Goal: Information Seeking & Learning: Learn about a topic

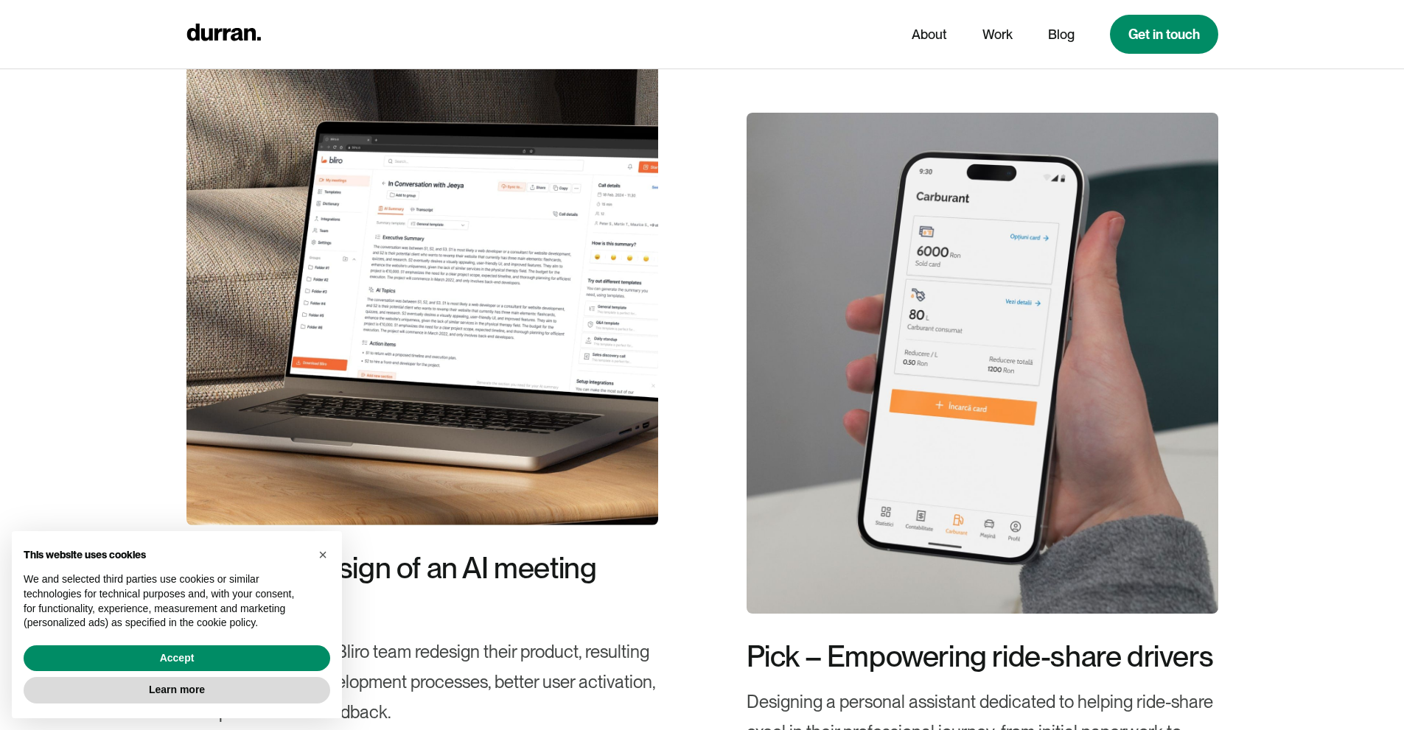
scroll to position [2771, 0]
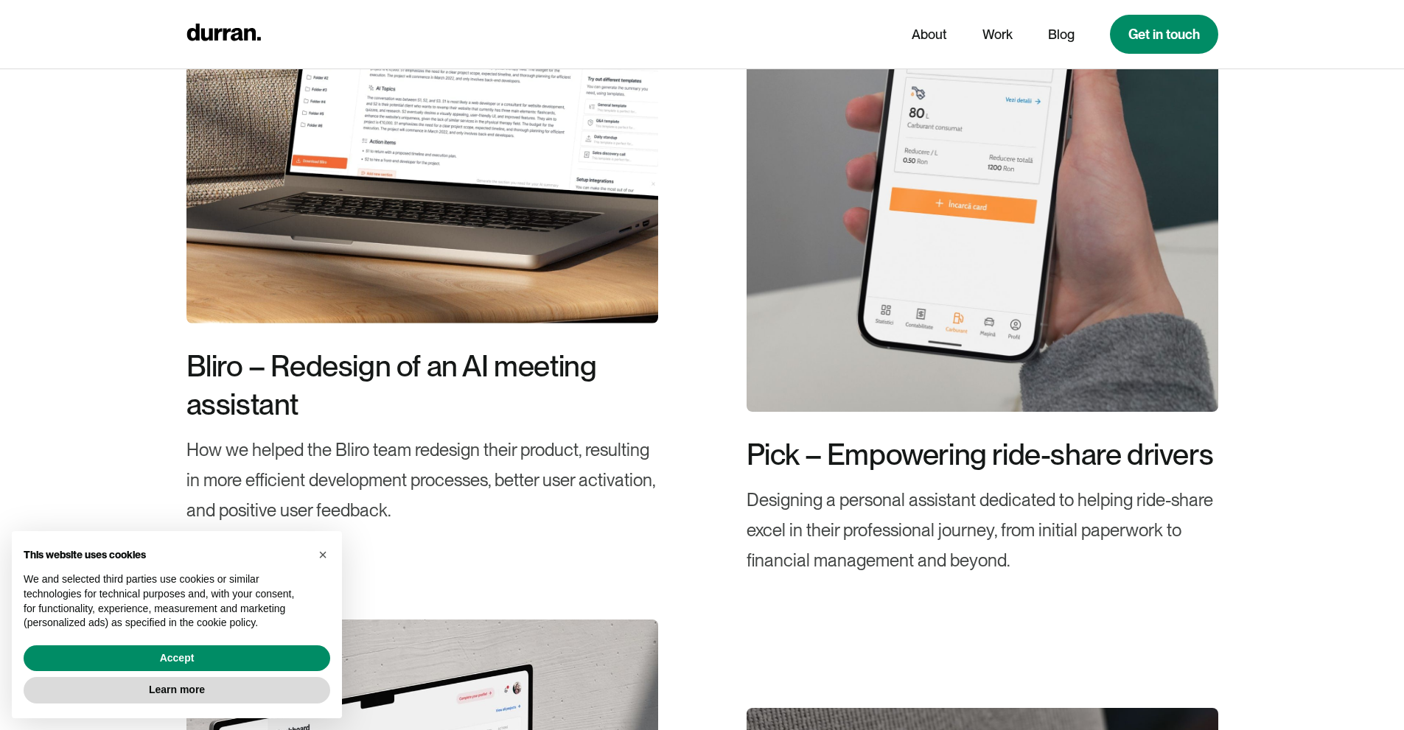
drag, startPoint x: 1409, startPoint y: 79, endPoint x: 1397, endPoint y: 326, distance: 247.9
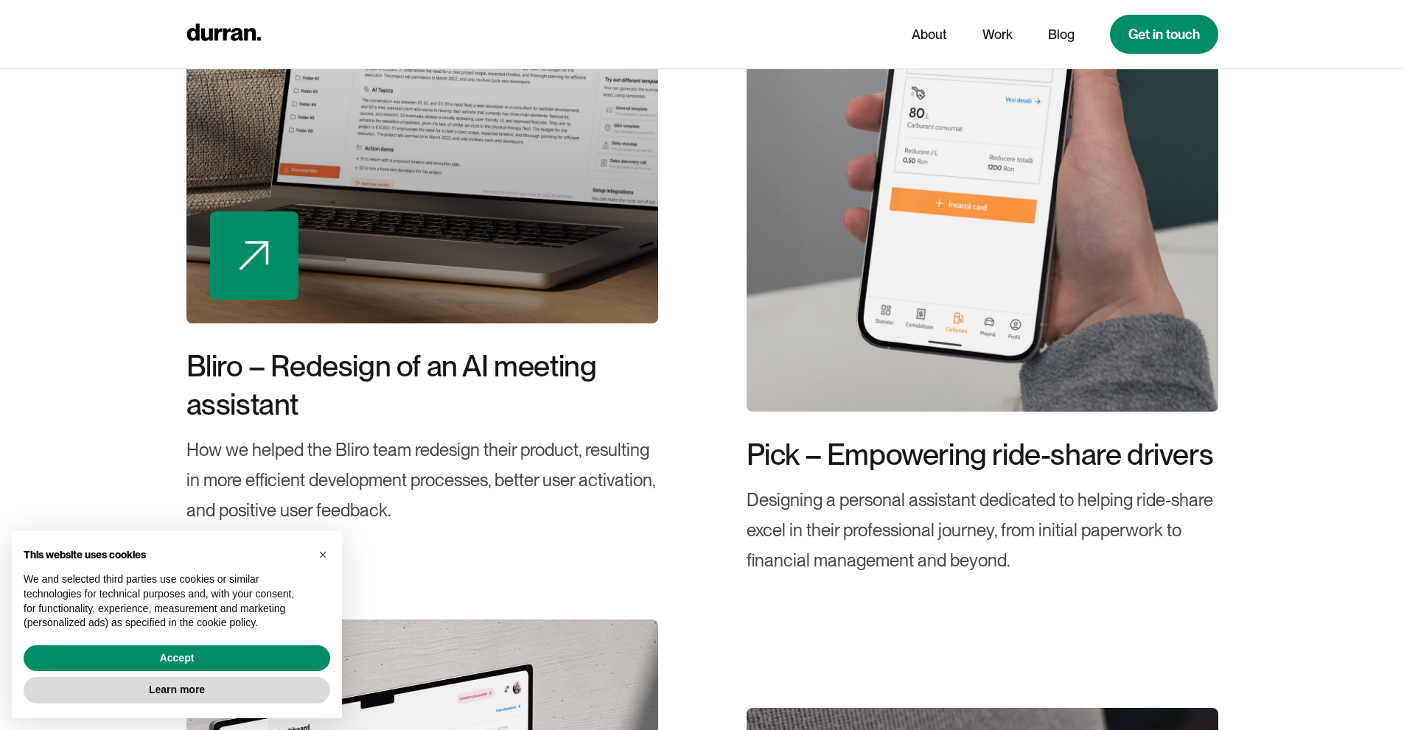
click at [561, 255] on div at bounding box center [422, 72] width 472 height 501
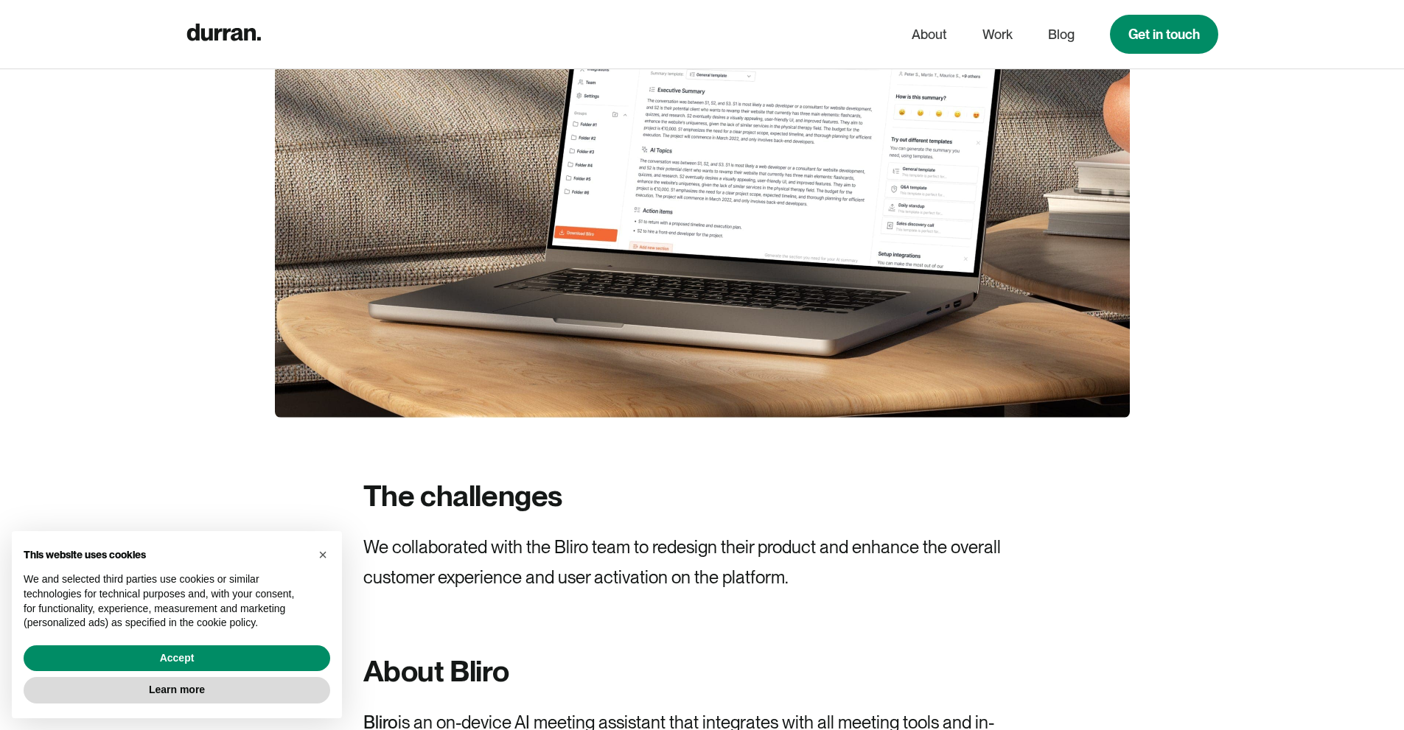
scroll to position [1043, 0]
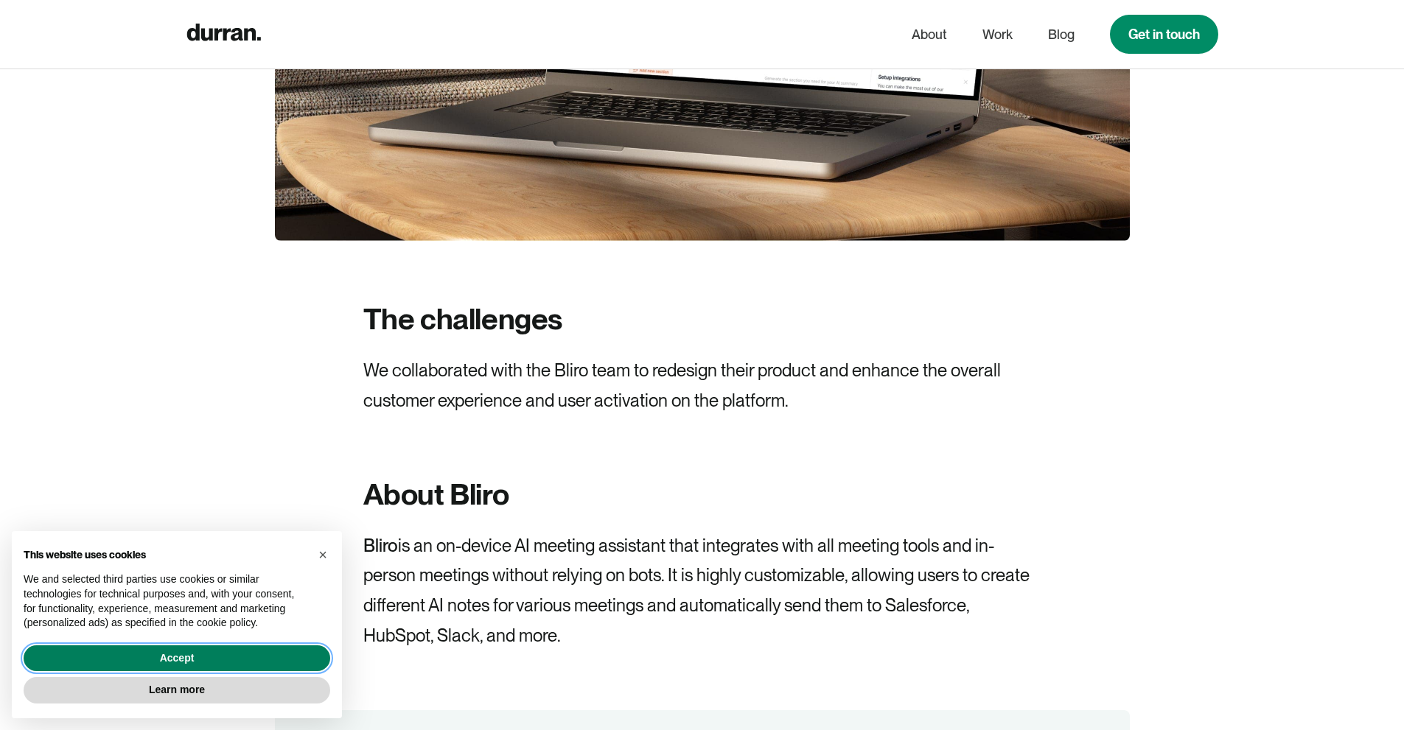
drag, startPoint x: 307, startPoint y: 661, endPoint x: 579, endPoint y: 565, distance: 289.0
click at [307, 660] on button "Accept" at bounding box center [177, 659] width 307 height 27
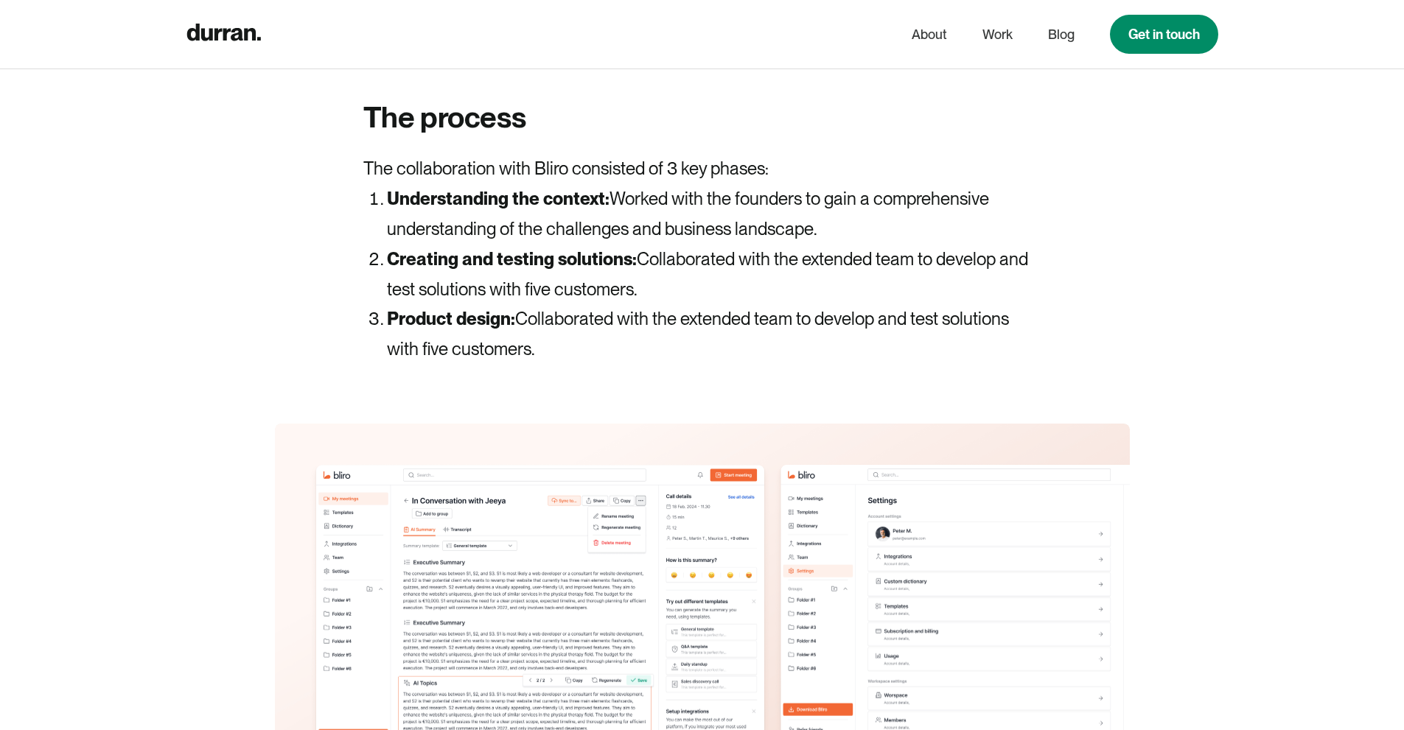
scroll to position [3787, 0]
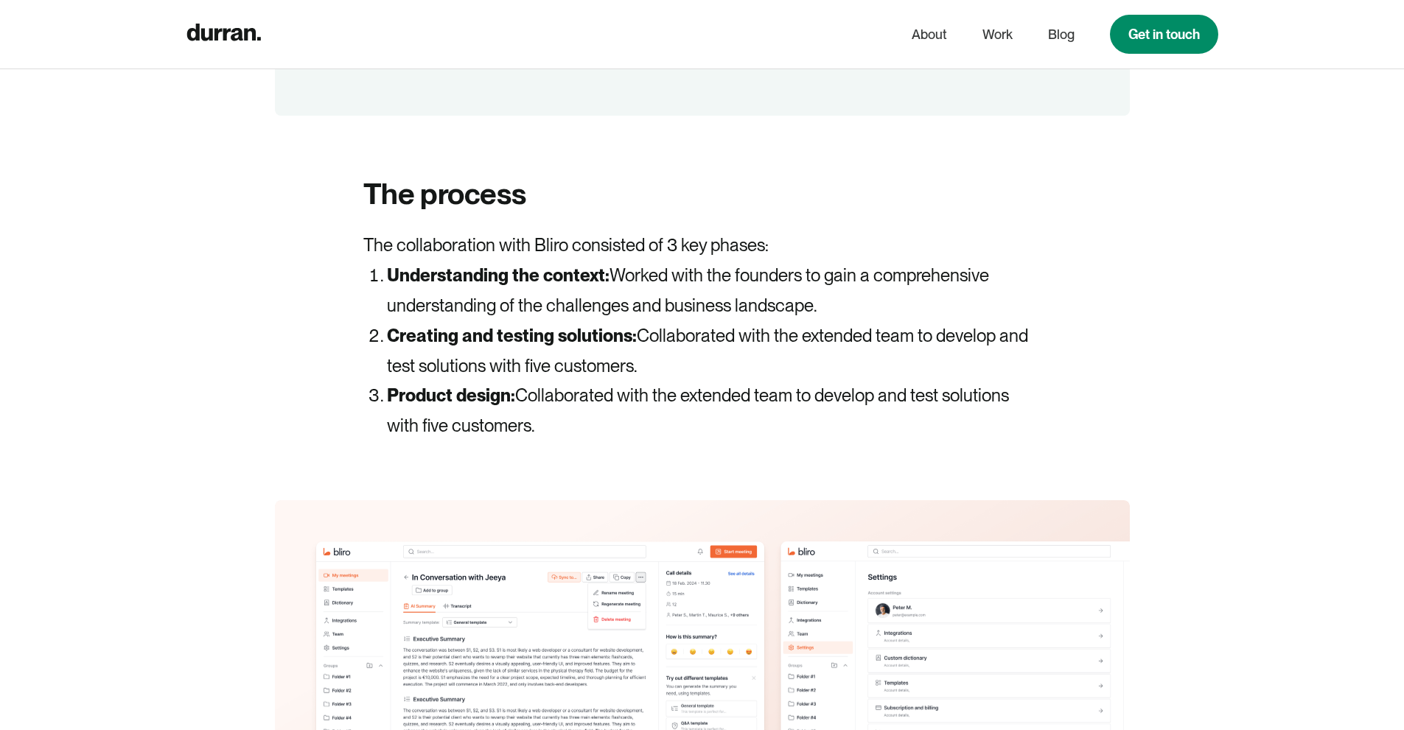
drag, startPoint x: 551, startPoint y: 425, endPoint x: 353, endPoint y: 253, distance: 262.3
copy div "The collaboration with Bliro consisted of 3 key phases: Understanding the conte…"
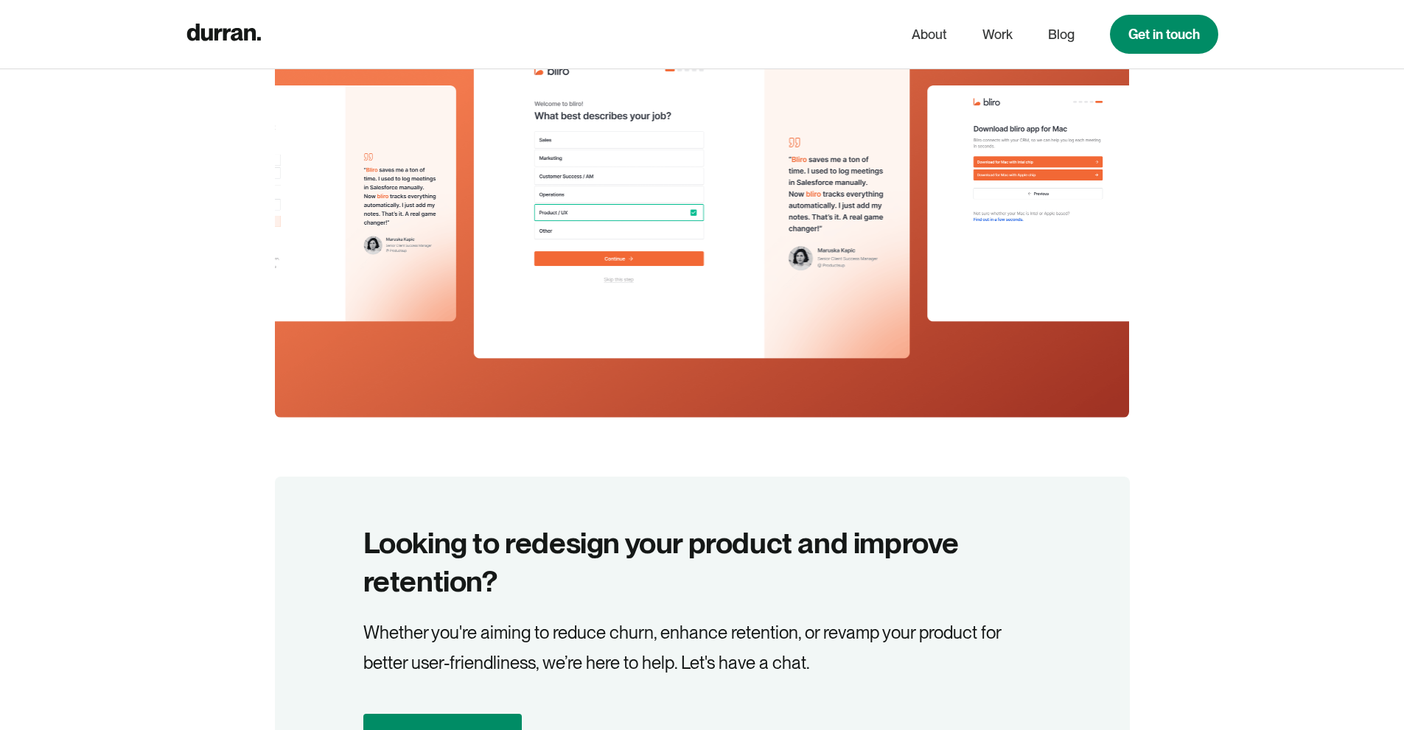
scroll to position [3009, 0]
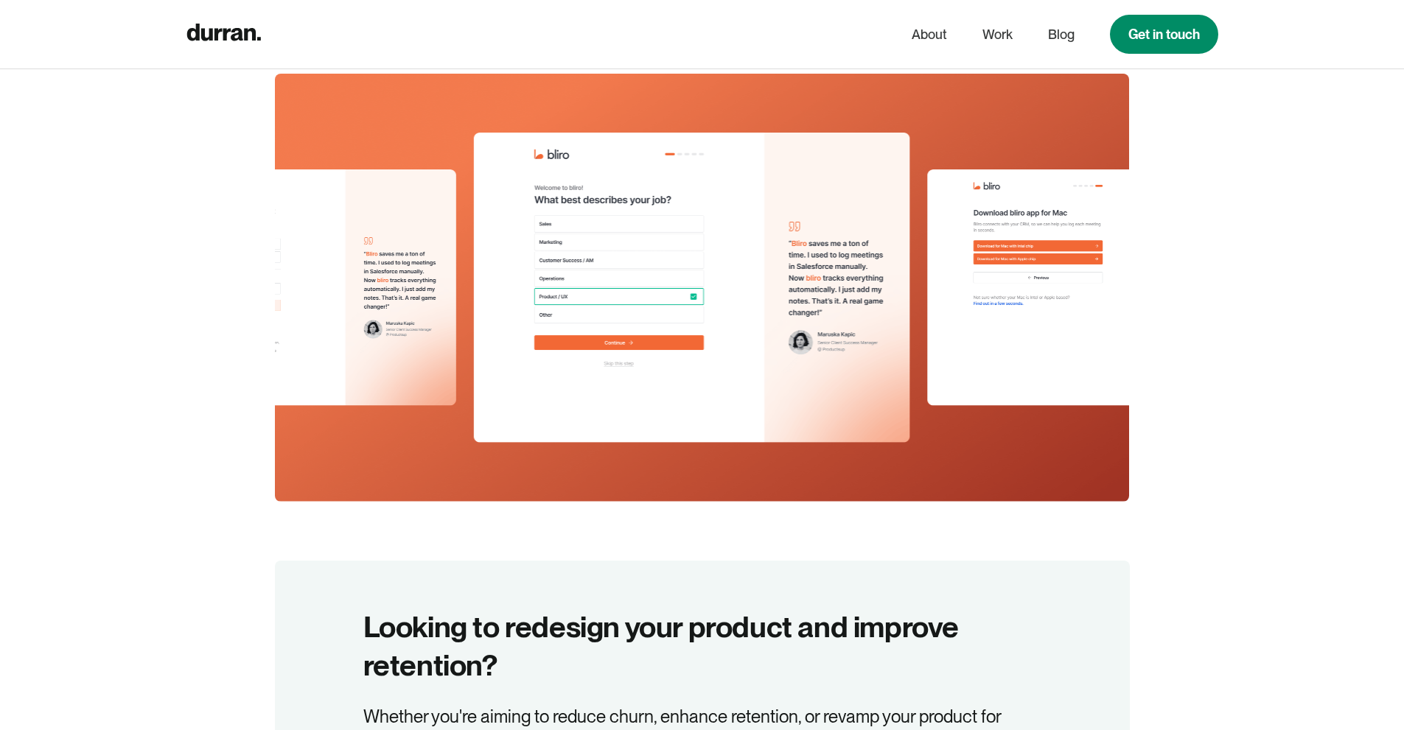
drag, startPoint x: 1255, startPoint y: 259, endPoint x: 1270, endPoint y: 251, distance: 16.8
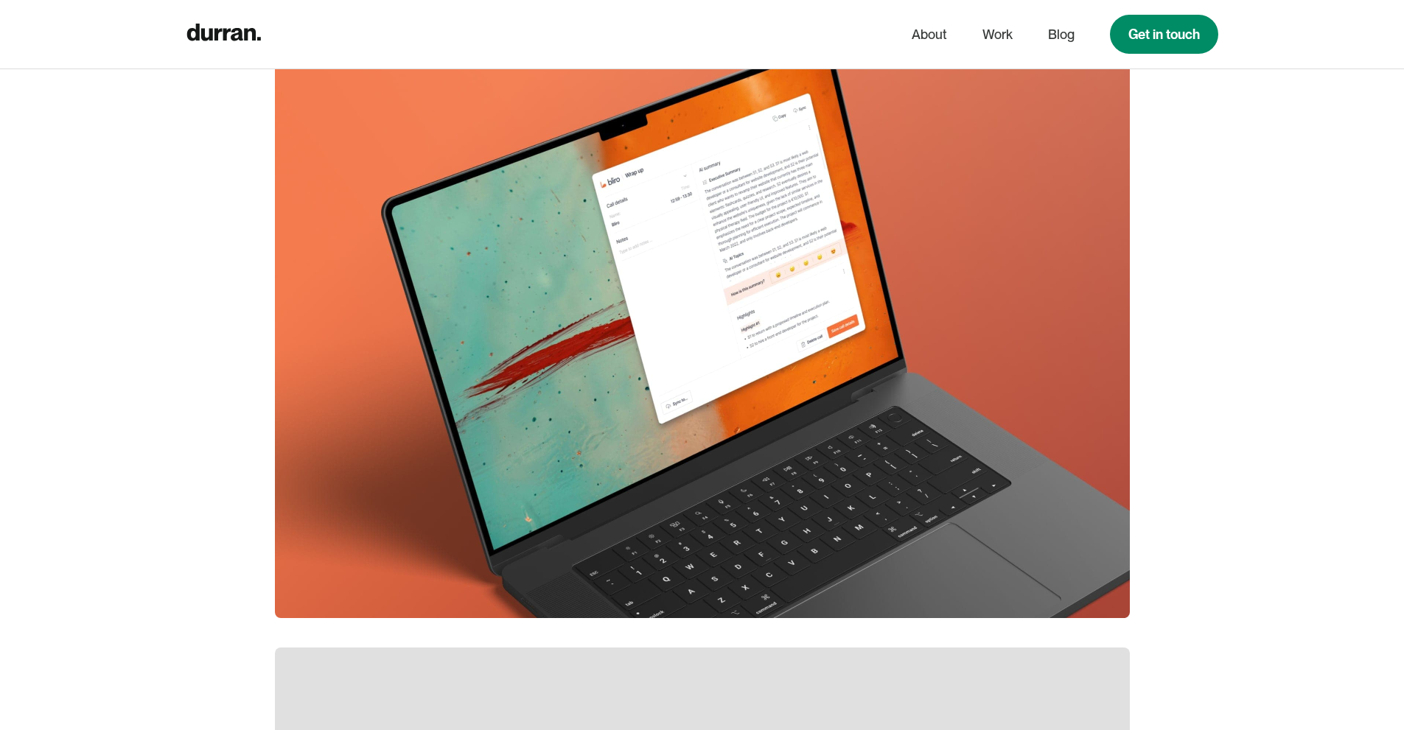
scroll to position [7328, 0]
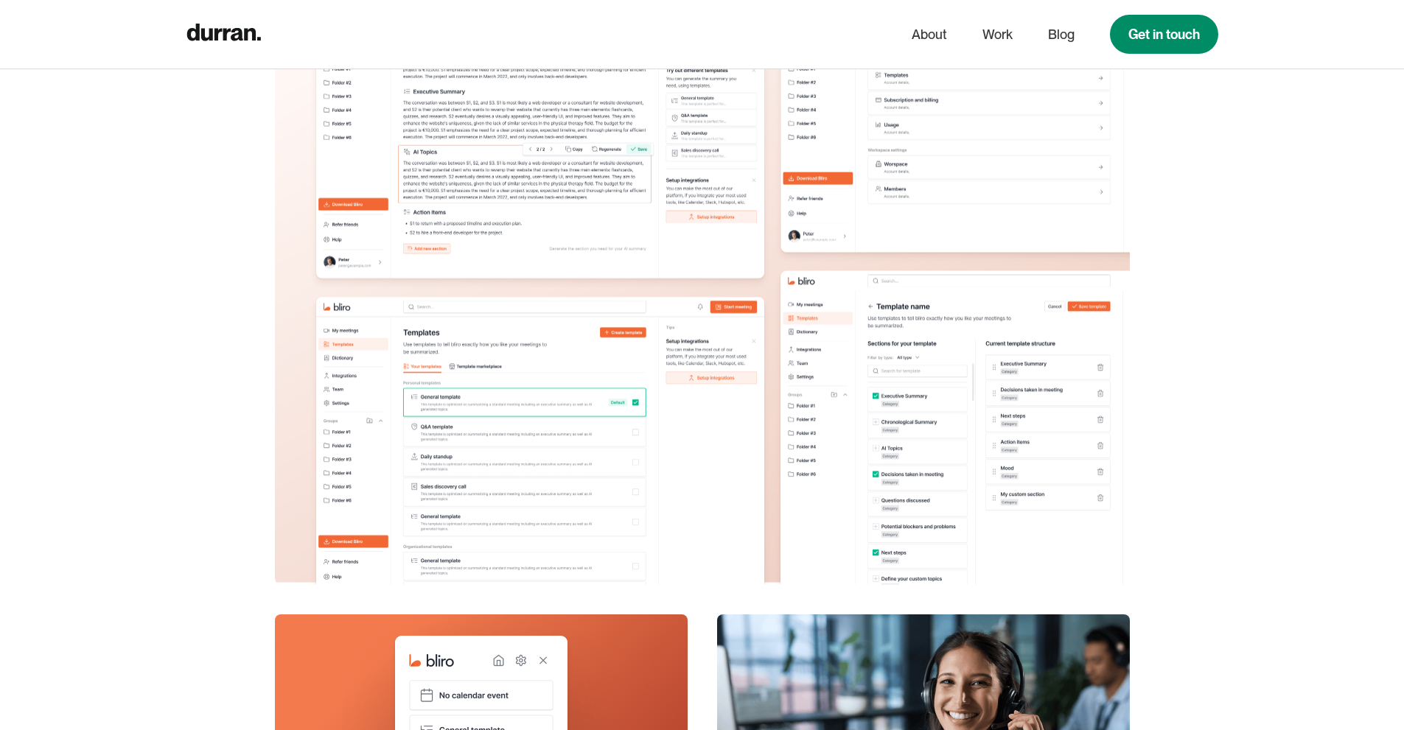
scroll to position [1869, 0]
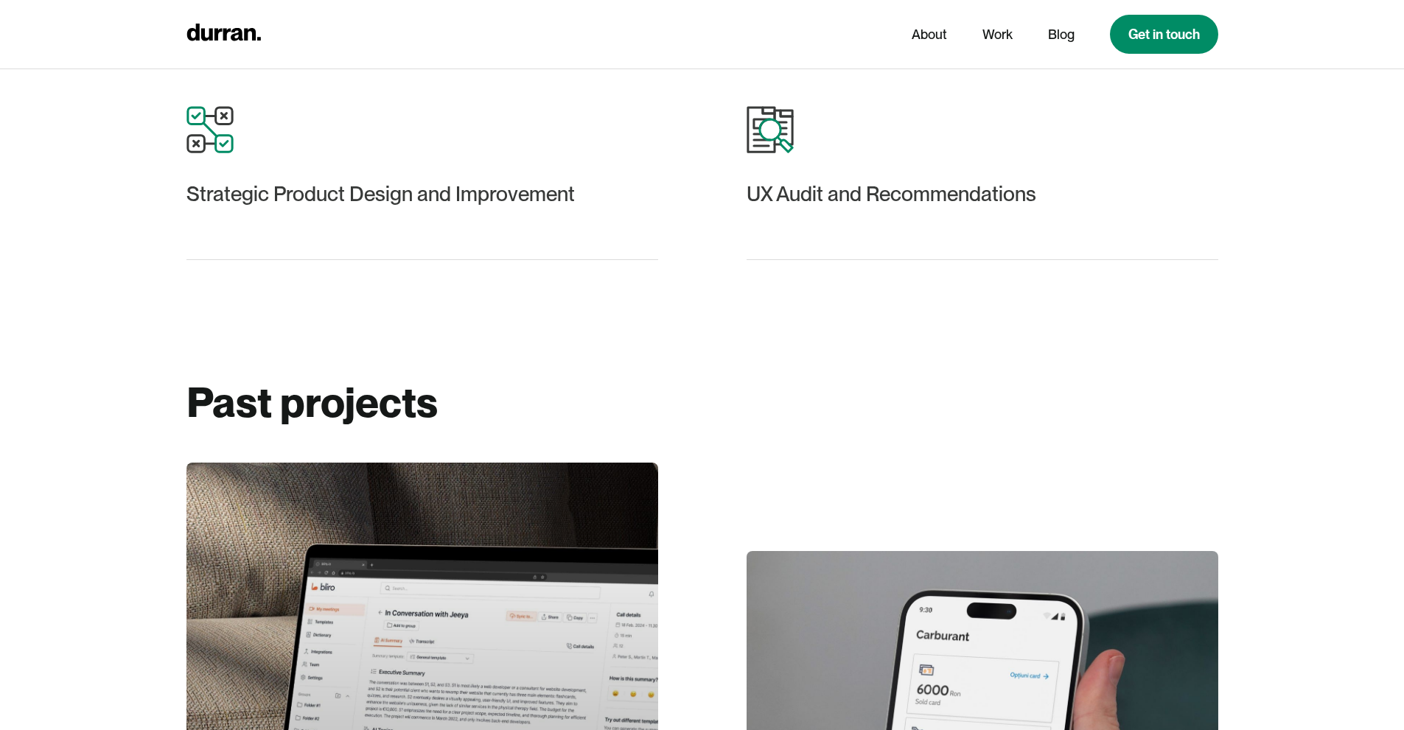
scroll to position [2050, 0]
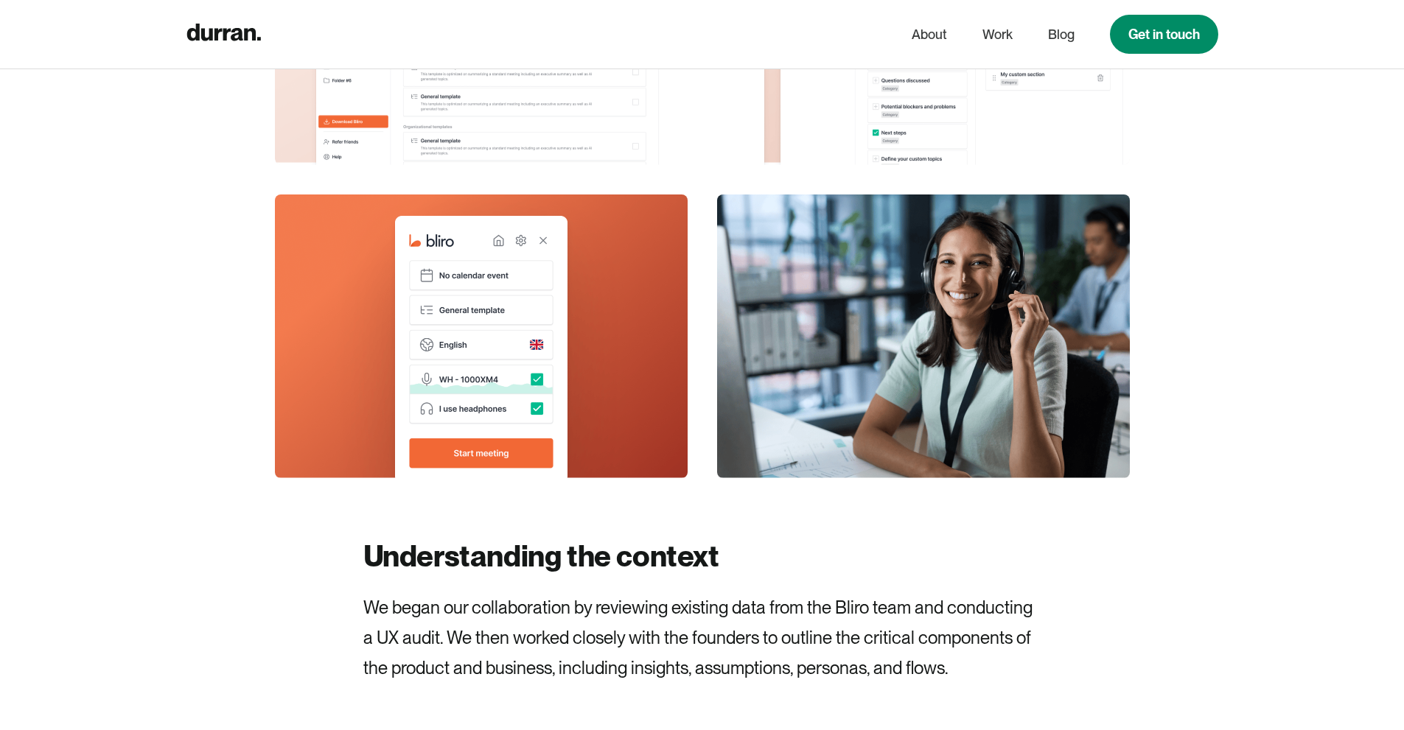
scroll to position [5034, 0]
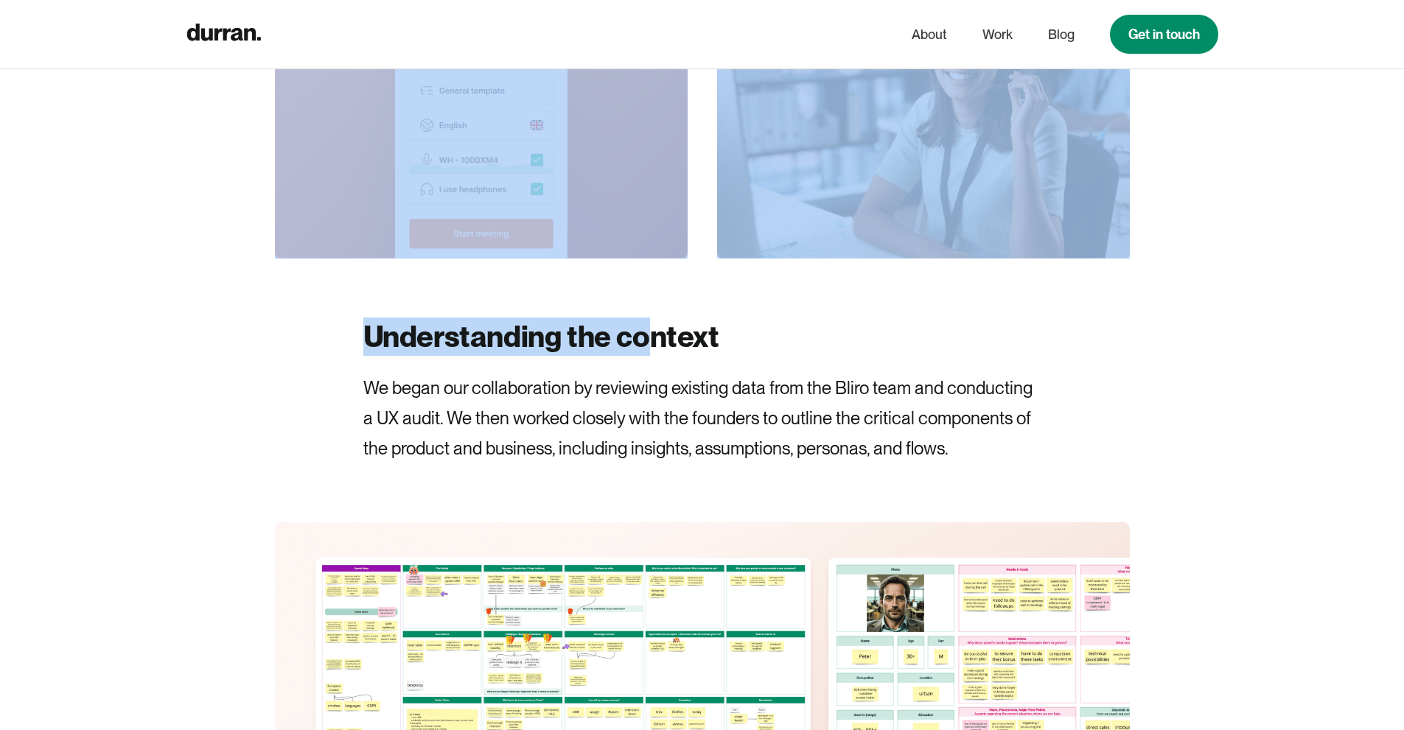
drag, startPoint x: 651, startPoint y: 334, endPoint x: 656, endPoint y: 183, distance: 151.2
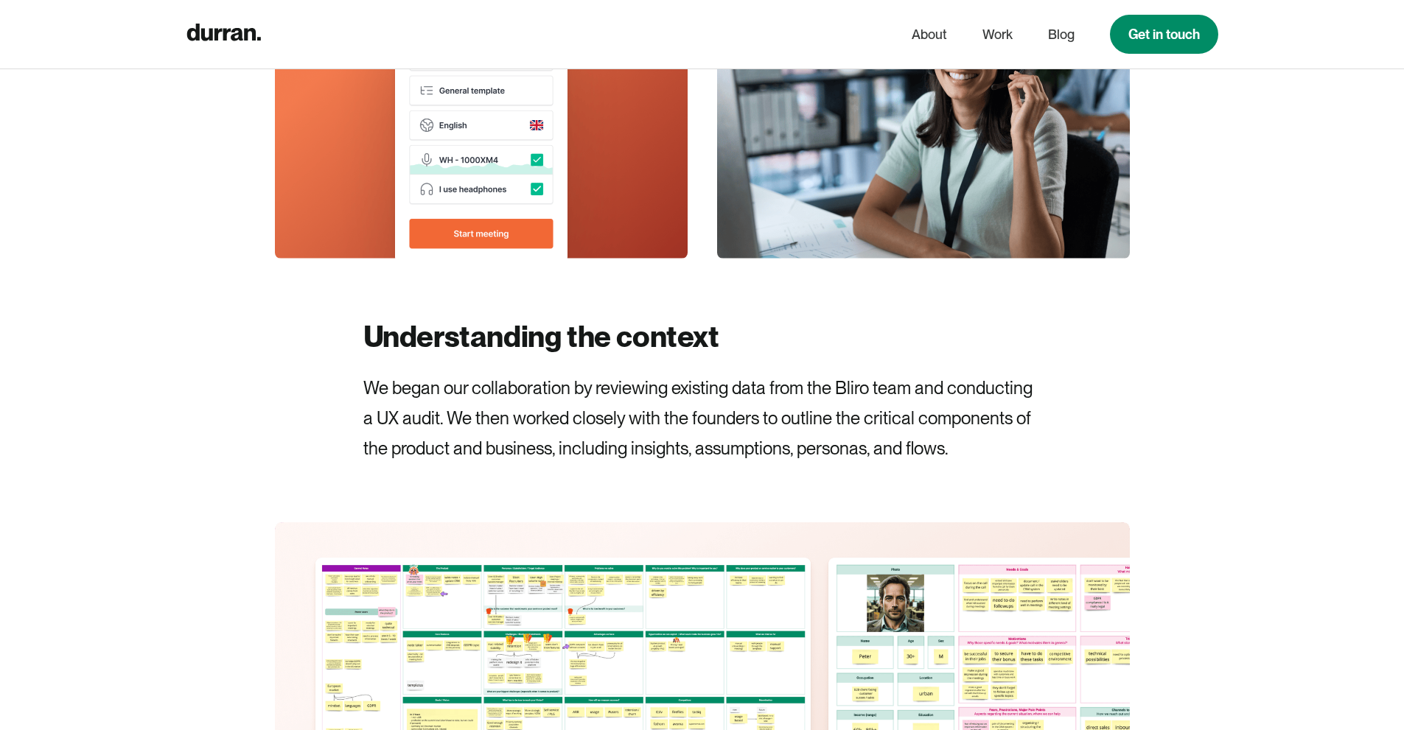
drag, startPoint x: 615, startPoint y: 401, endPoint x: 531, endPoint y: 366, distance: 90.9
click at [614, 401] on p "We began our collaboration by reviewing existing data from the Bliro team and c…" at bounding box center [702, 419] width 678 height 90
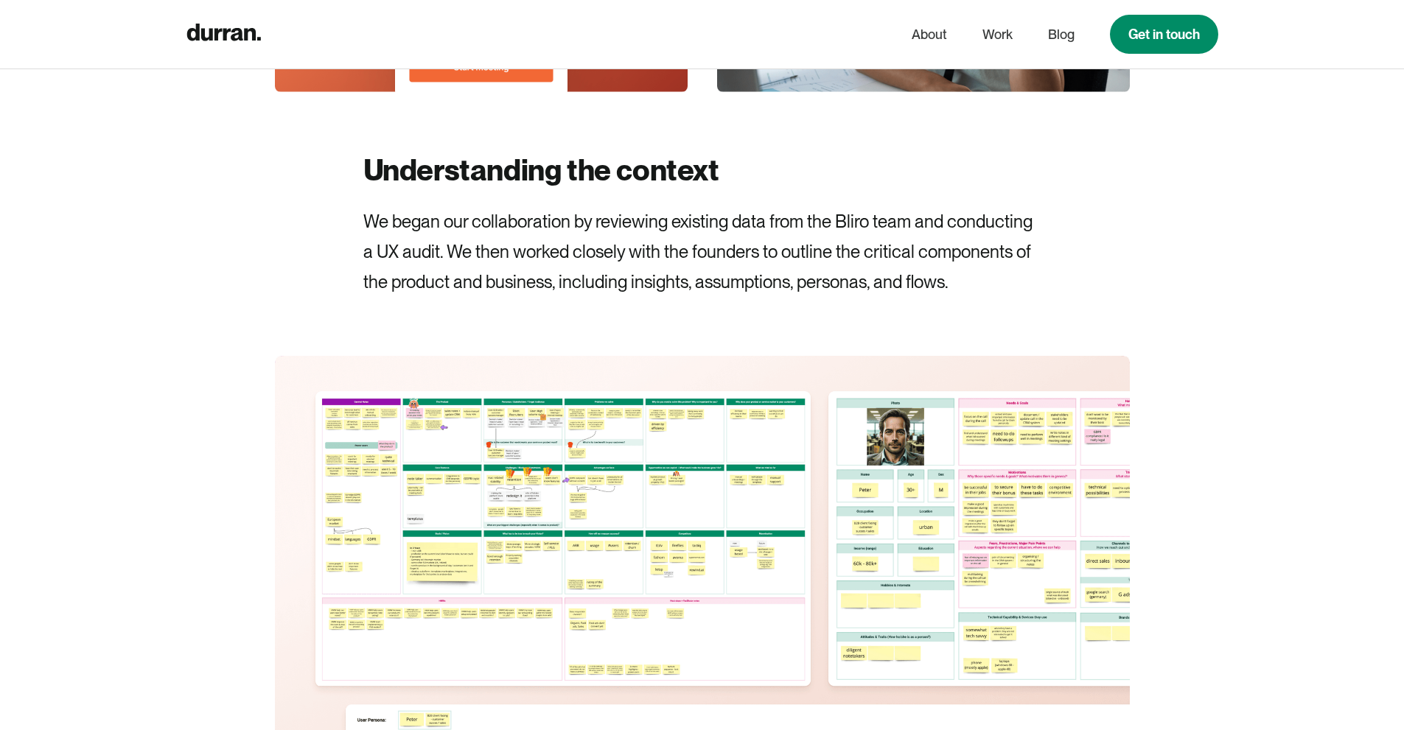
scroll to position [5207, 0]
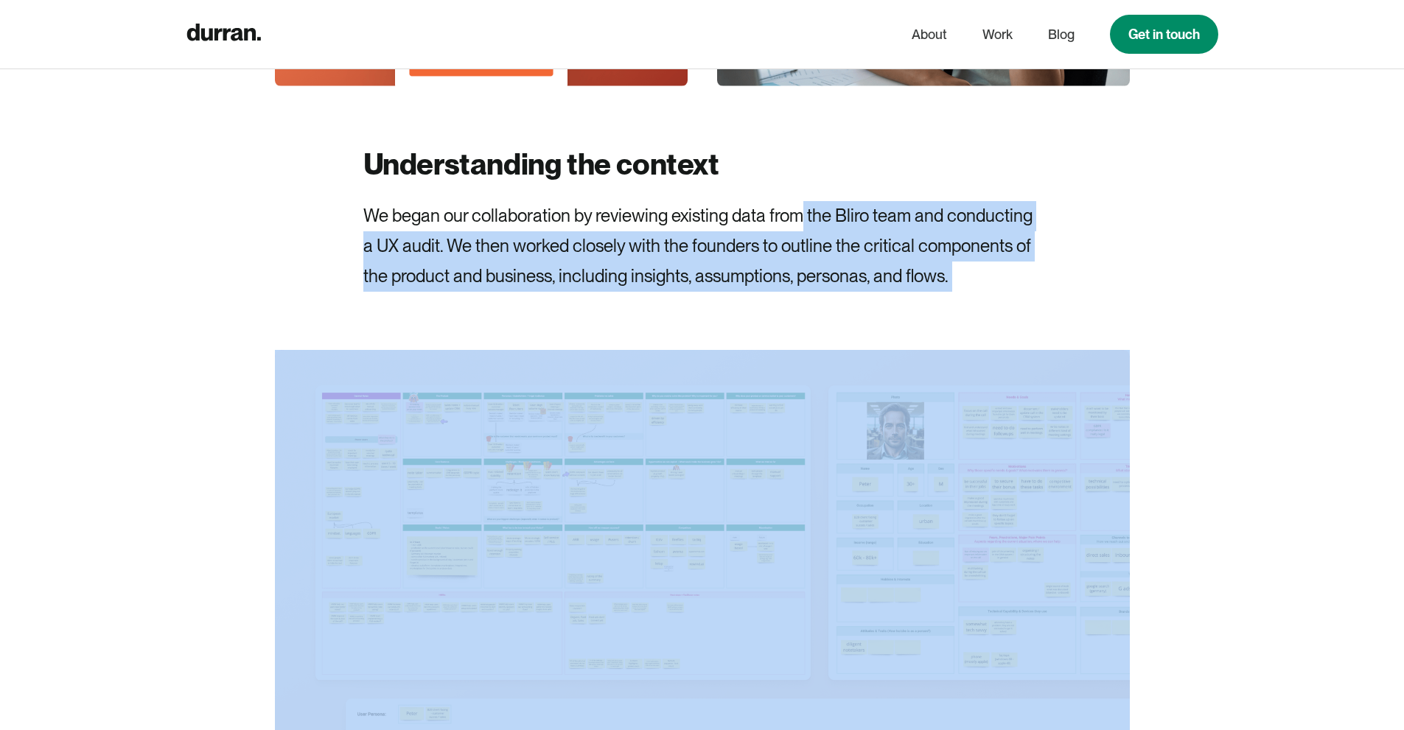
drag, startPoint x: 804, startPoint y: 193, endPoint x: 814, endPoint y: 524, distance: 331.0
click at [1005, 237] on p "We began our collaboration by reviewing existing data from the Bliro team and c…" at bounding box center [702, 246] width 678 height 90
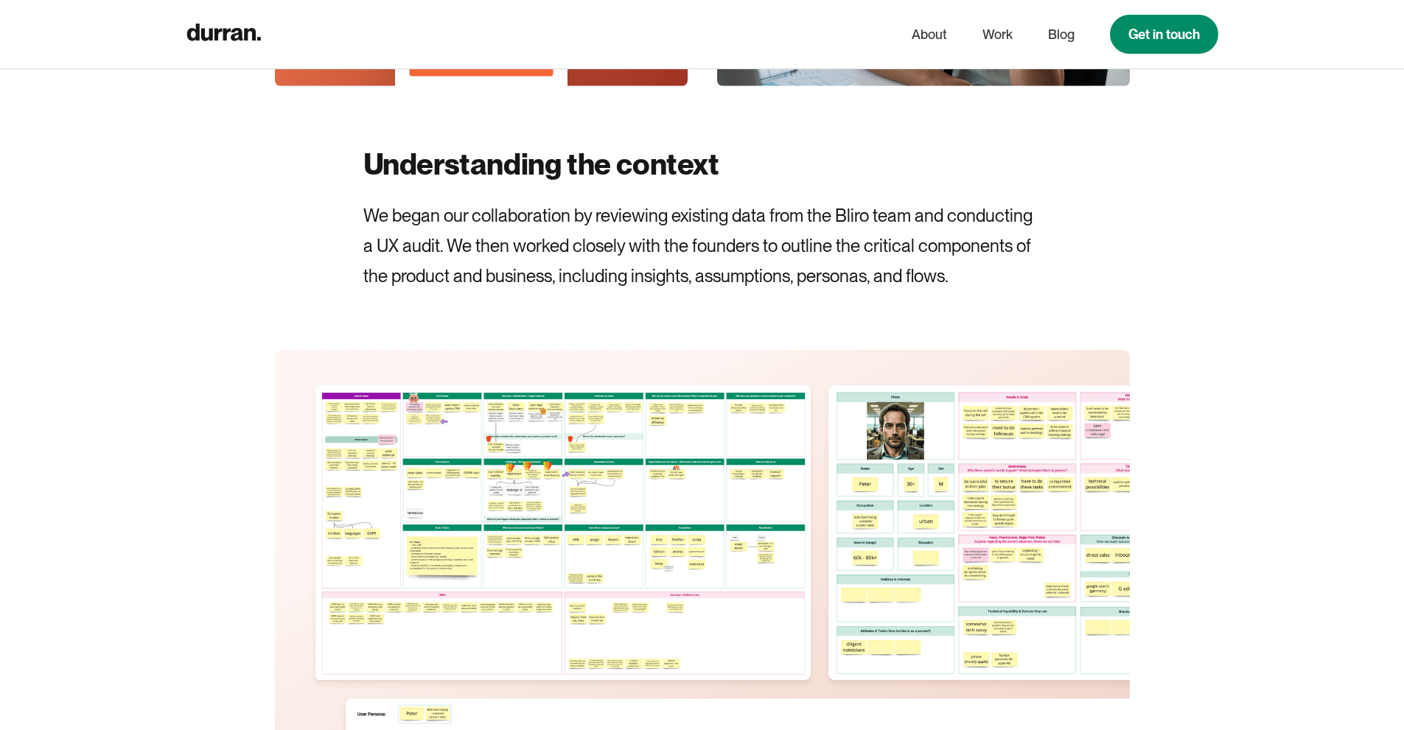
drag, startPoint x: 1202, startPoint y: 243, endPoint x: 1165, endPoint y: 499, distance: 258.4
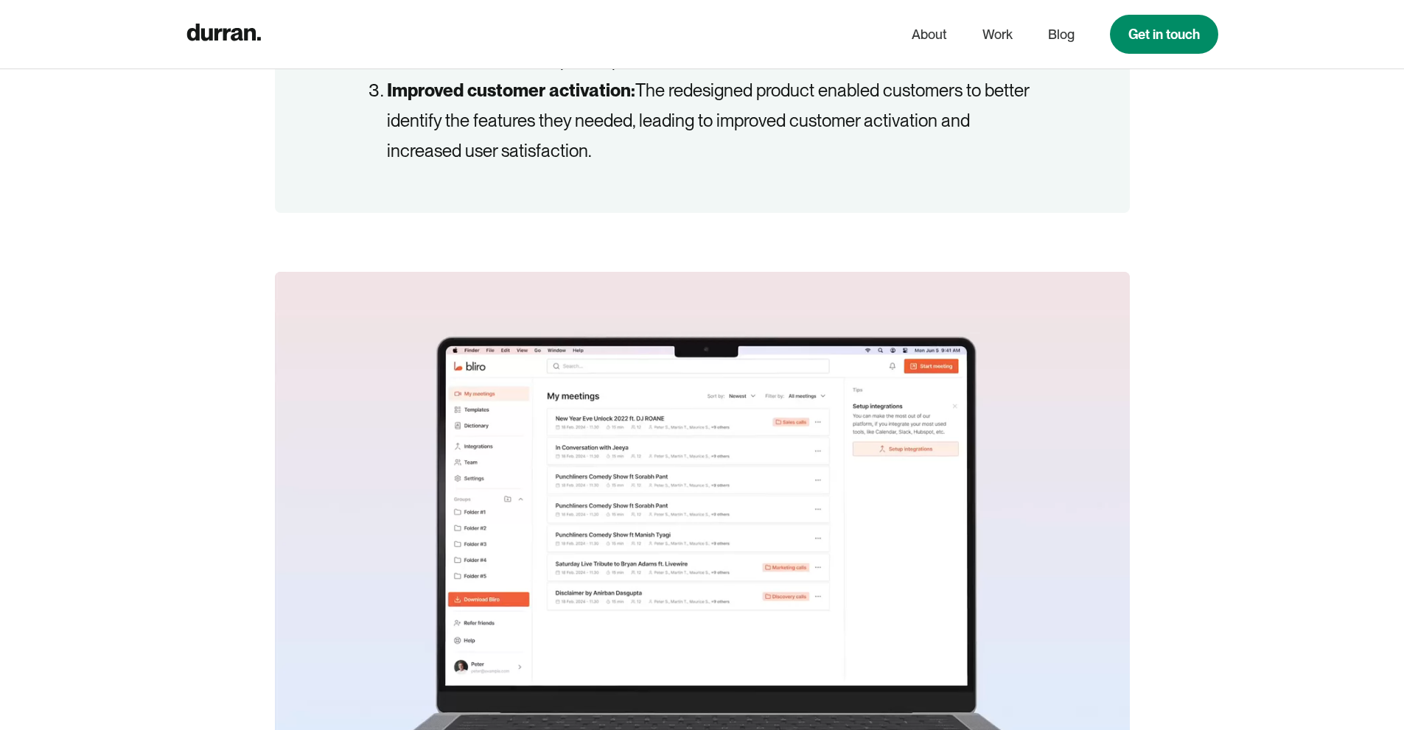
scroll to position [2033, 0]
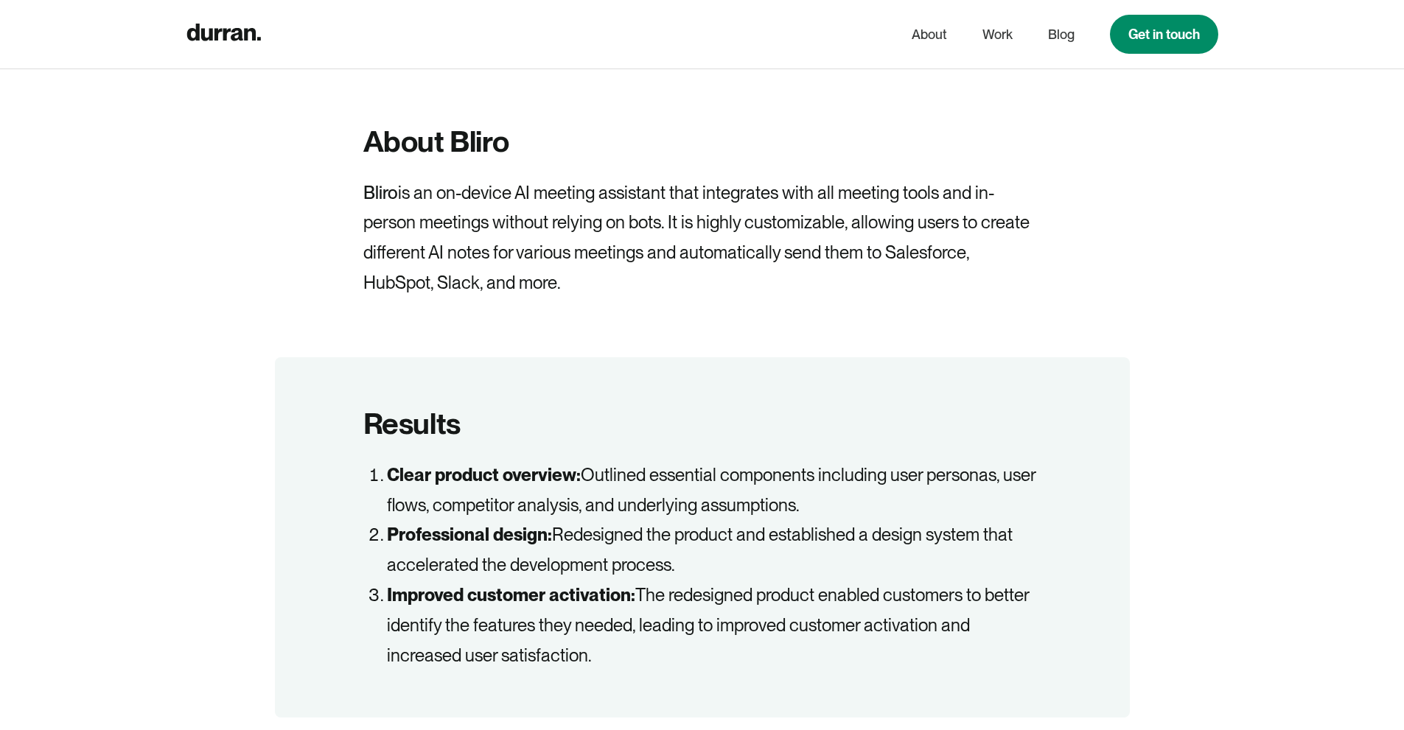
scroll to position [1733, 0]
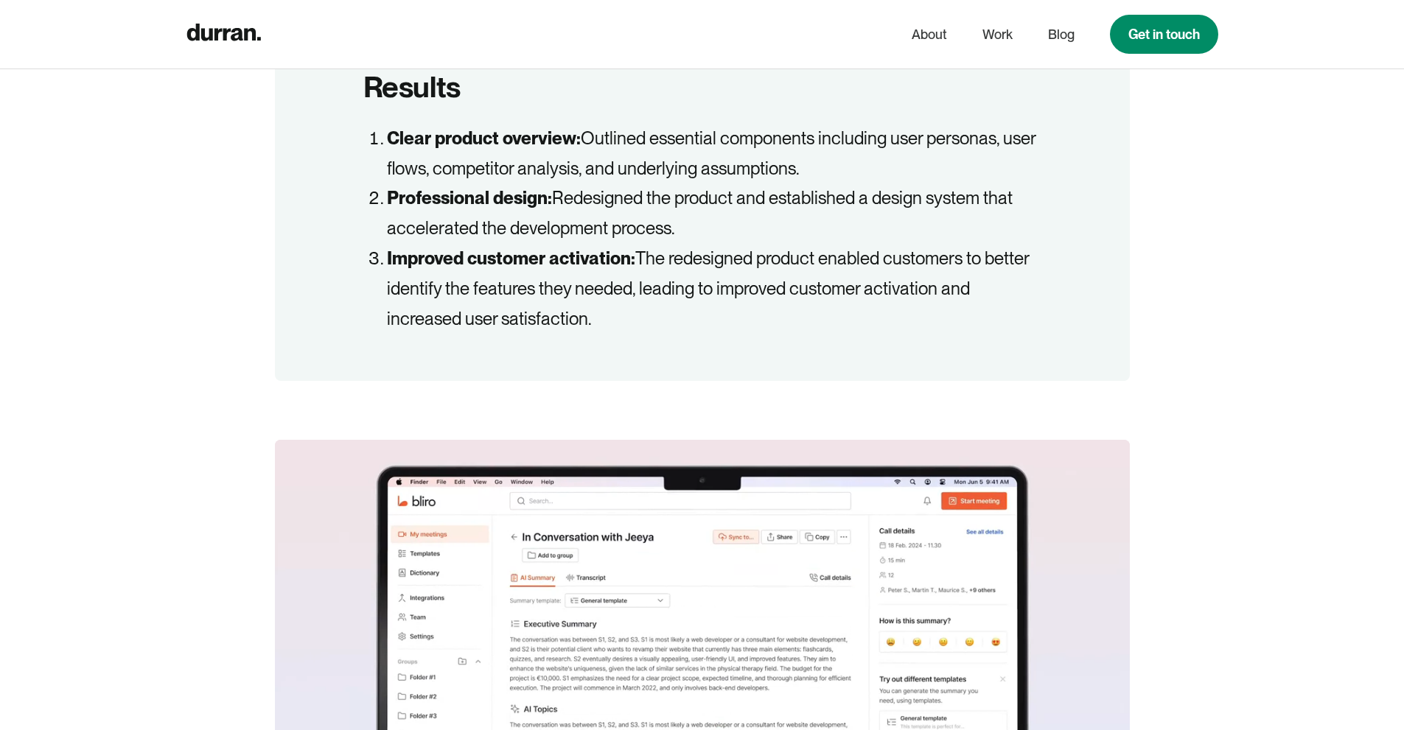
drag, startPoint x: 789, startPoint y: 341, endPoint x: 778, endPoint y: 161, distance: 180.1
click at [778, 161] on div "Results Clear product overview: Outlined essential components including user pe…" at bounding box center [702, 201] width 855 height 361
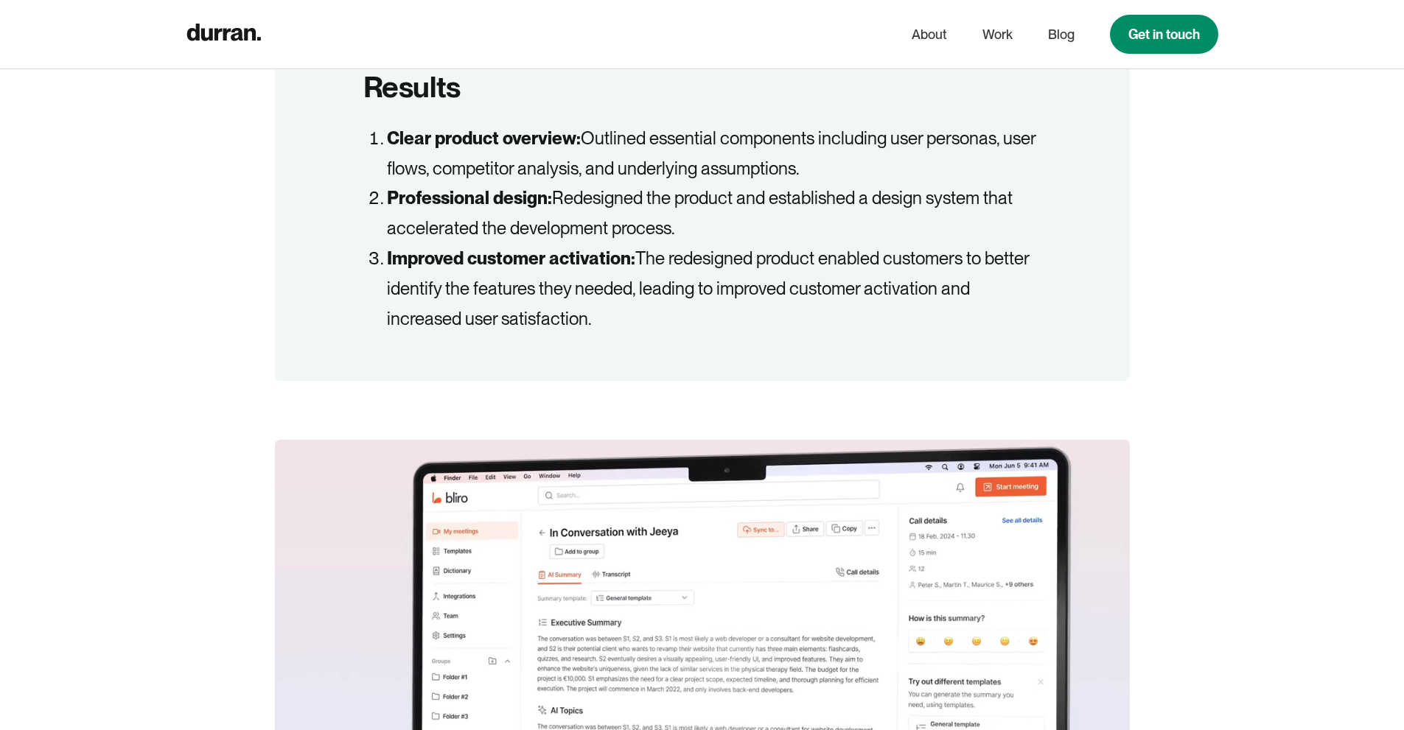
click at [1111, 343] on div "Results Clear product overview: Outlined essential components including user pe…" at bounding box center [702, 201] width 855 height 361
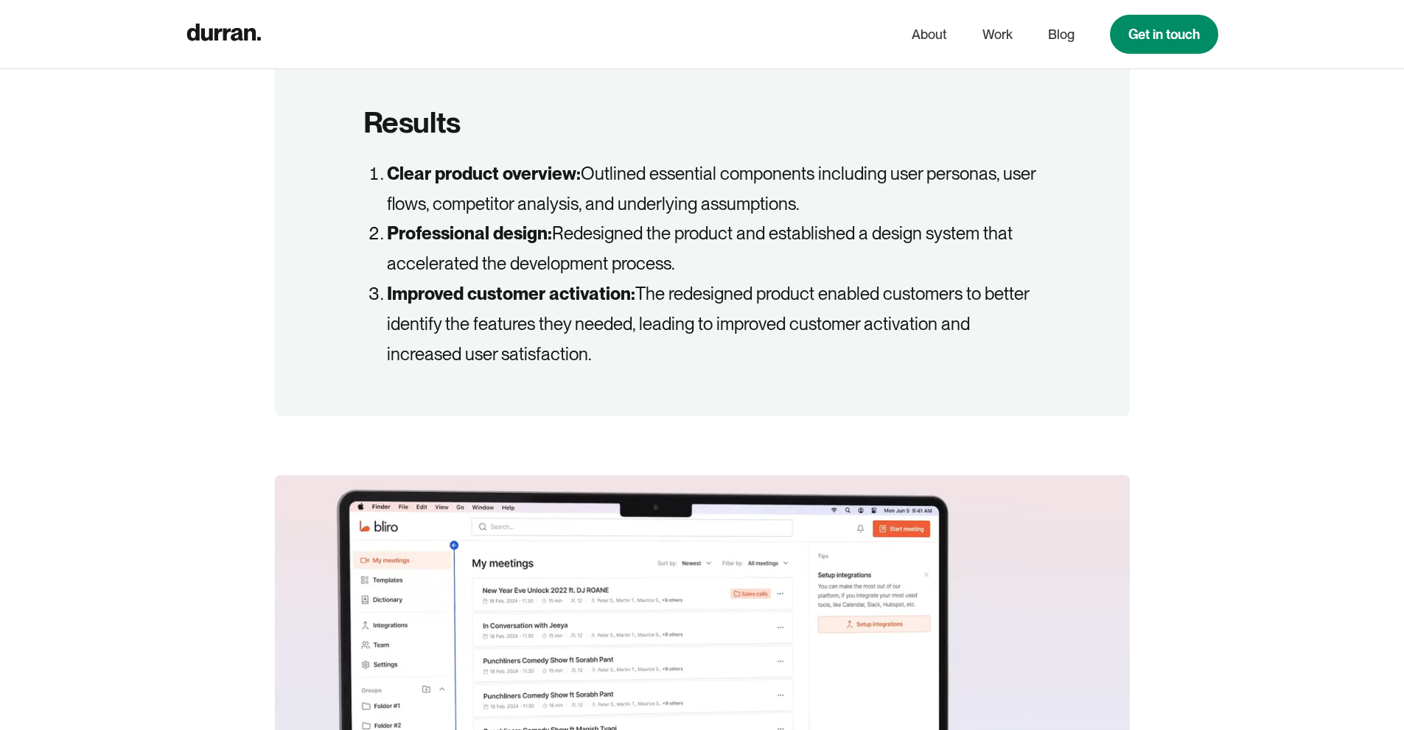
scroll to position [1795, 0]
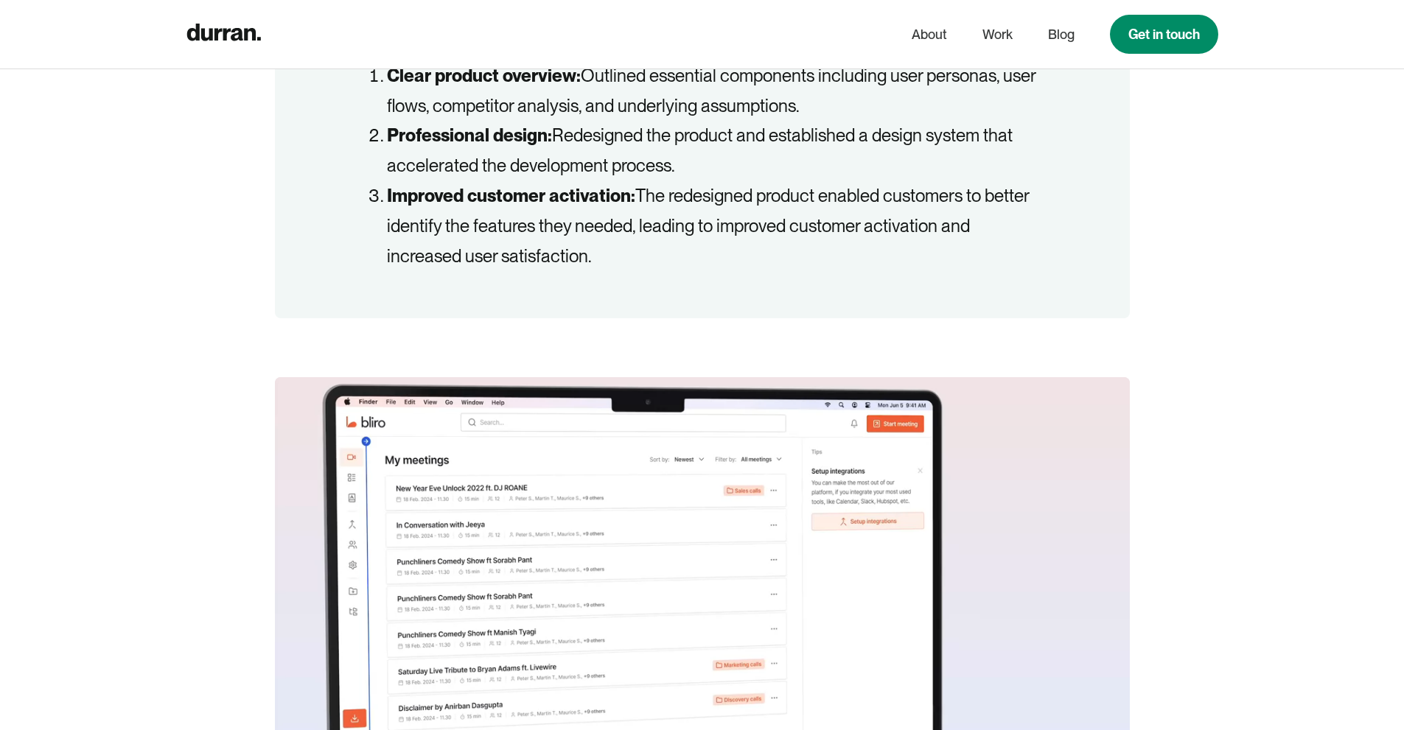
drag, startPoint x: 778, startPoint y: 402, endPoint x: 749, endPoint y: 41, distance: 362.3
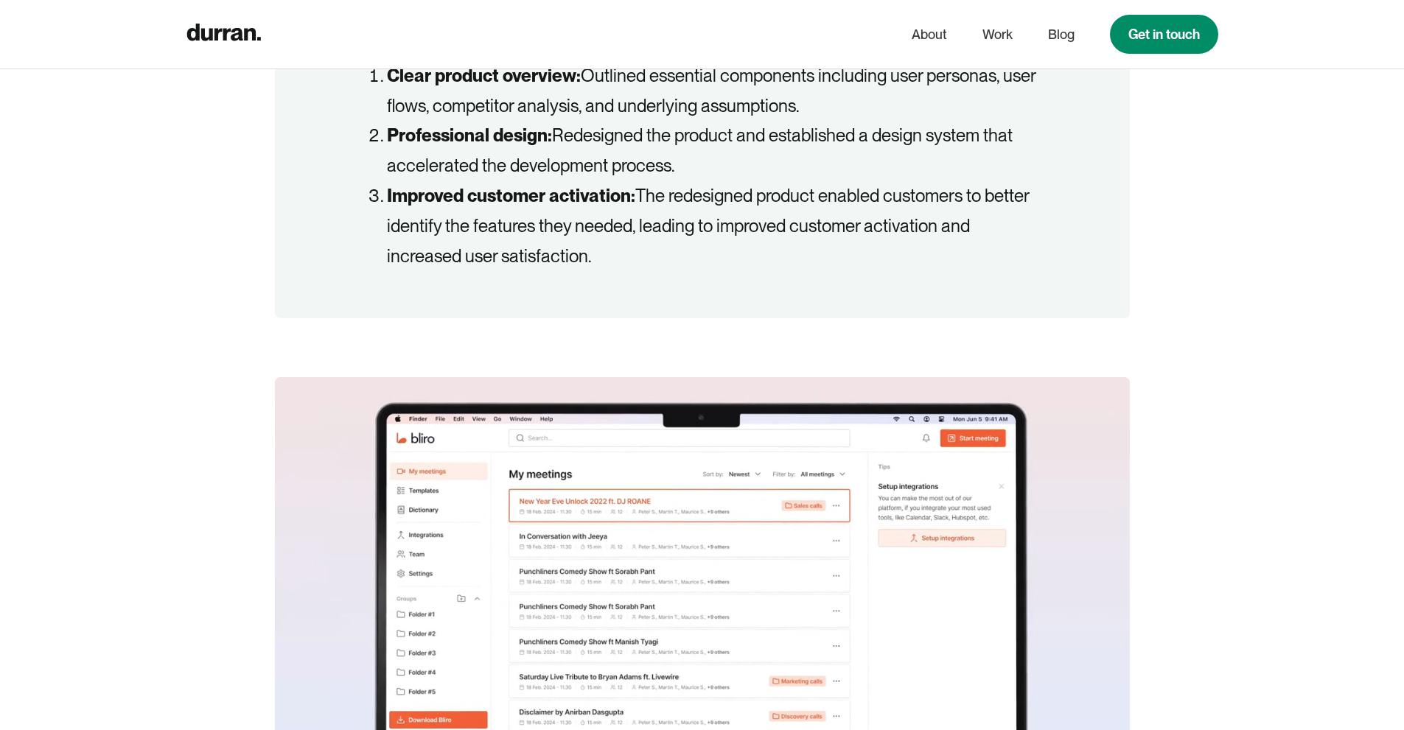
click at [913, 193] on li "Improved customer activation: The redesigned product enabled customers to bette…" at bounding box center [714, 226] width 654 height 90
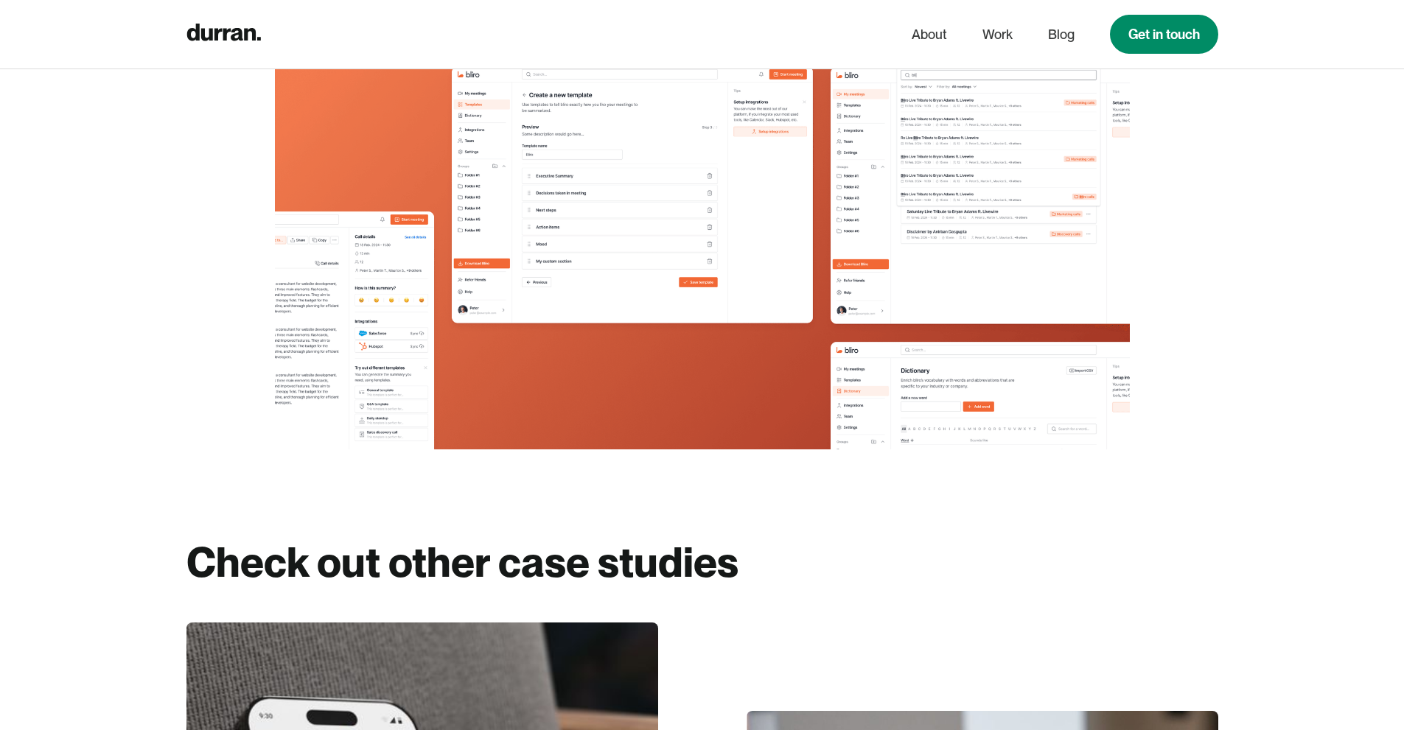
scroll to position [10678, 0]
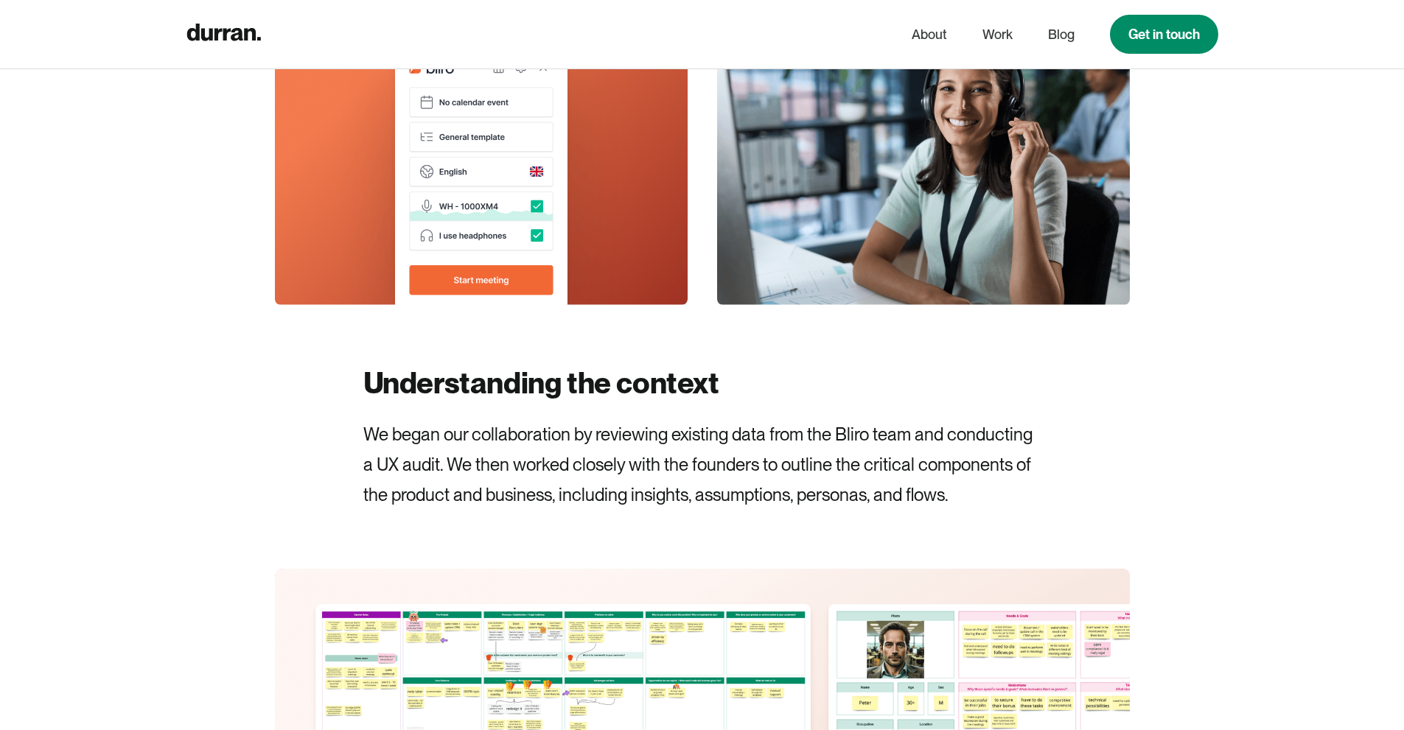
scroll to position [5017, 0]
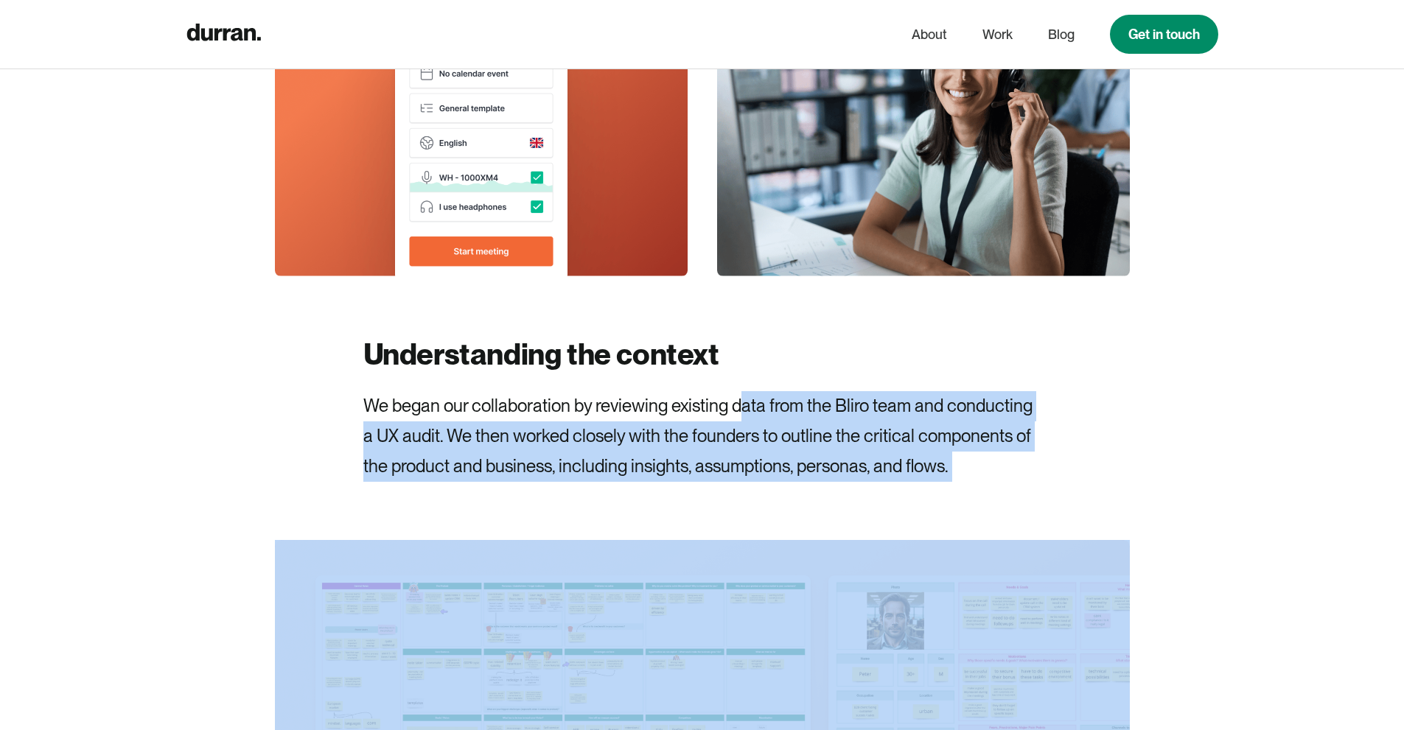
drag, startPoint x: 744, startPoint y: 371, endPoint x: 758, endPoint y: 542, distance: 171.6
click at [744, 411] on p "We began our collaboration by reviewing existing data from the Bliro team and c…" at bounding box center [702, 436] width 678 height 90
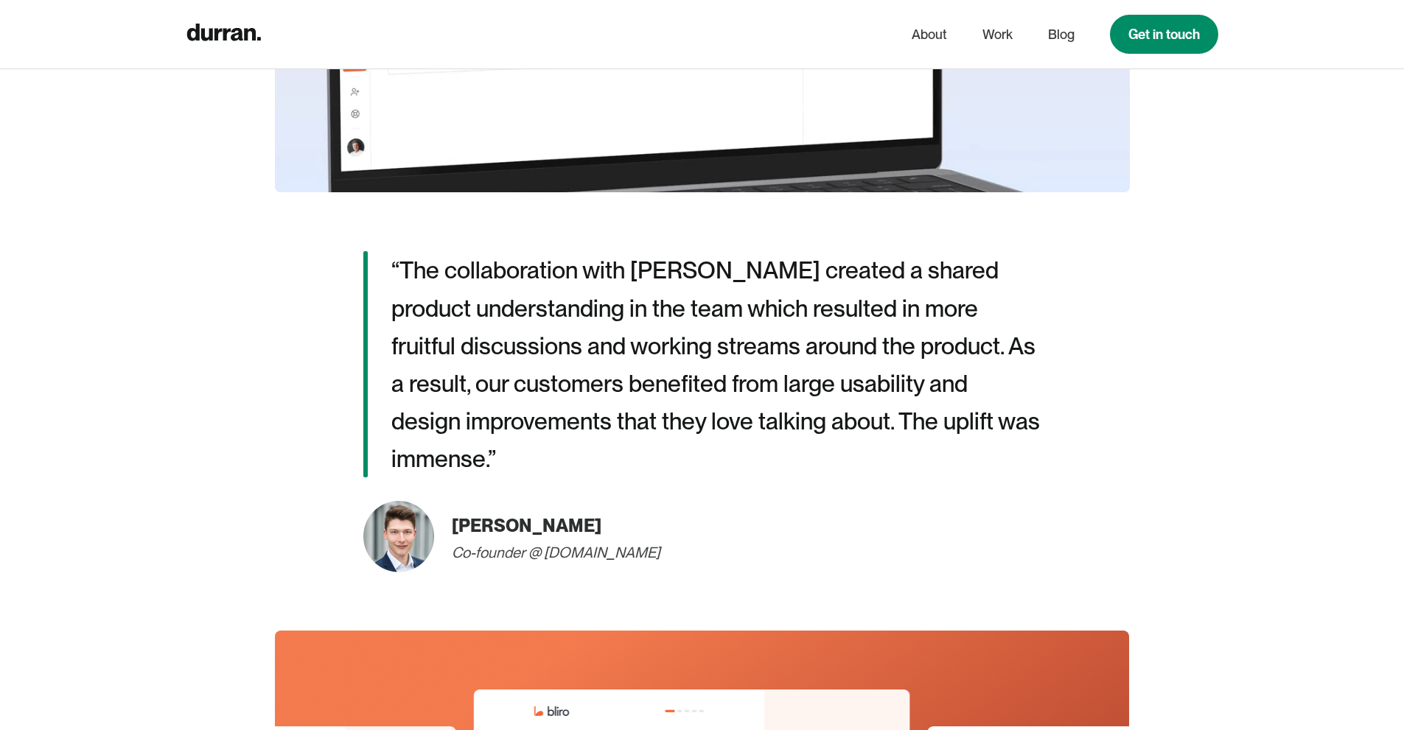
scroll to position [2466, 0]
